Goal: Task Accomplishment & Management: Manage account settings

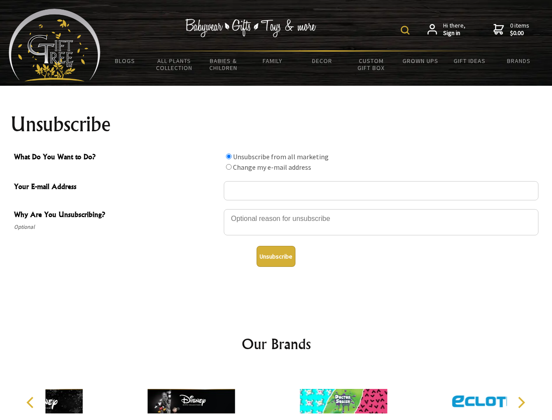
click at [407, 30] on img at bounding box center [405, 30] width 9 height 9
click at [276, 209] on div at bounding box center [381, 223] width 315 height 31
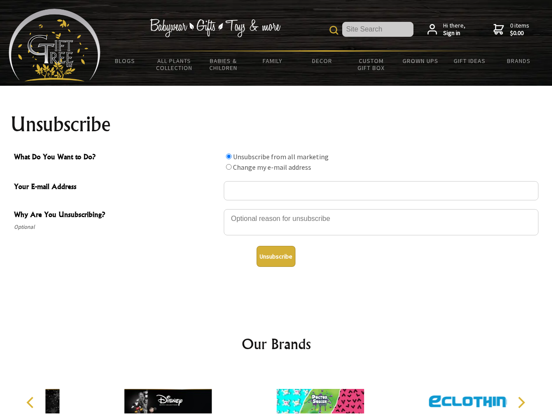
click at [229, 156] on input "What Do You Want to Do?" at bounding box center [229, 156] width 6 height 6
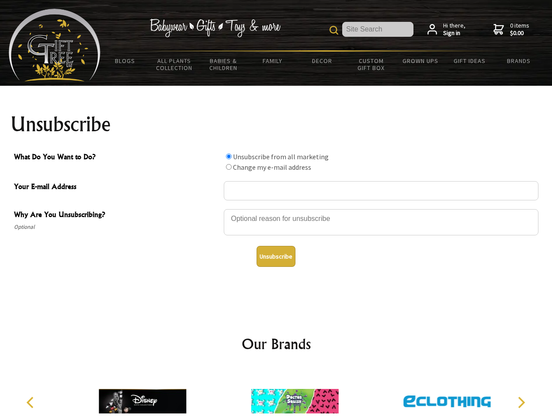
click at [229, 167] on input "What Do You Want to Do?" at bounding box center [229, 167] width 6 height 6
radio input "true"
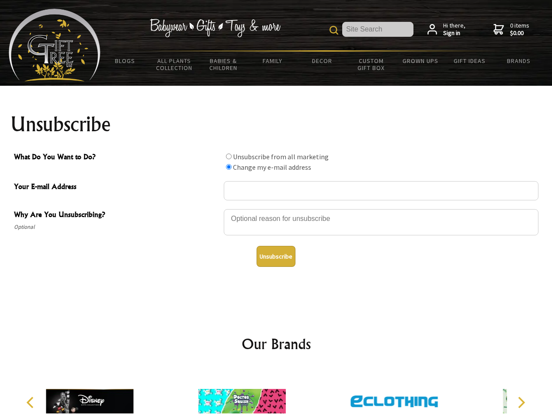
click at [276, 256] on button "Unsubscribe" at bounding box center [276, 256] width 39 height 21
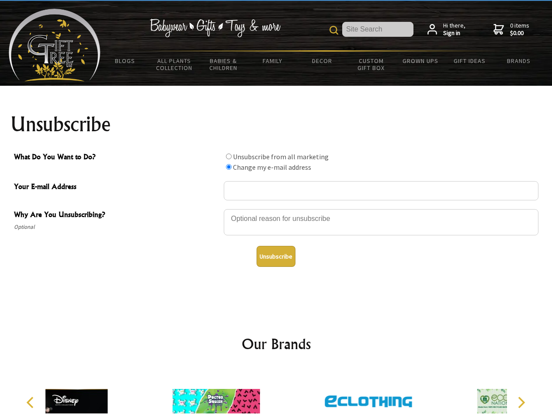
click at [292, 394] on div at bounding box center [368, 402] width 152 height 68
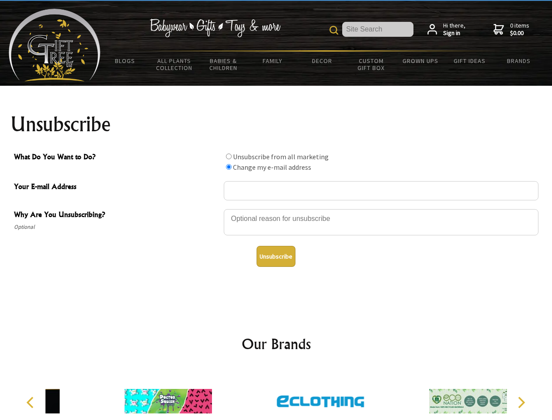
click at [31, 402] on icon "Previous" at bounding box center [30, 401] width 11 height 11
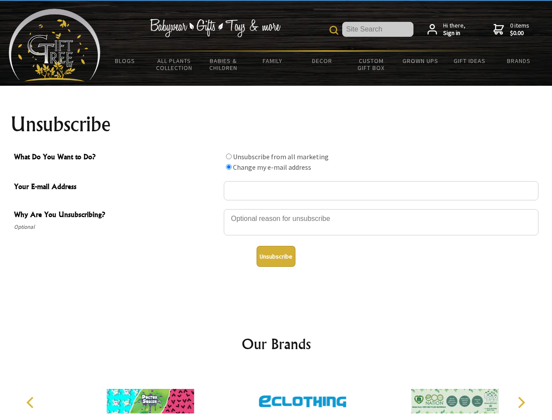
click at [521, 402] on icon "Next" at bounding box center [520, 401] width 11 height 11
